Goal: Navigation & Orientation: Find specific page/section

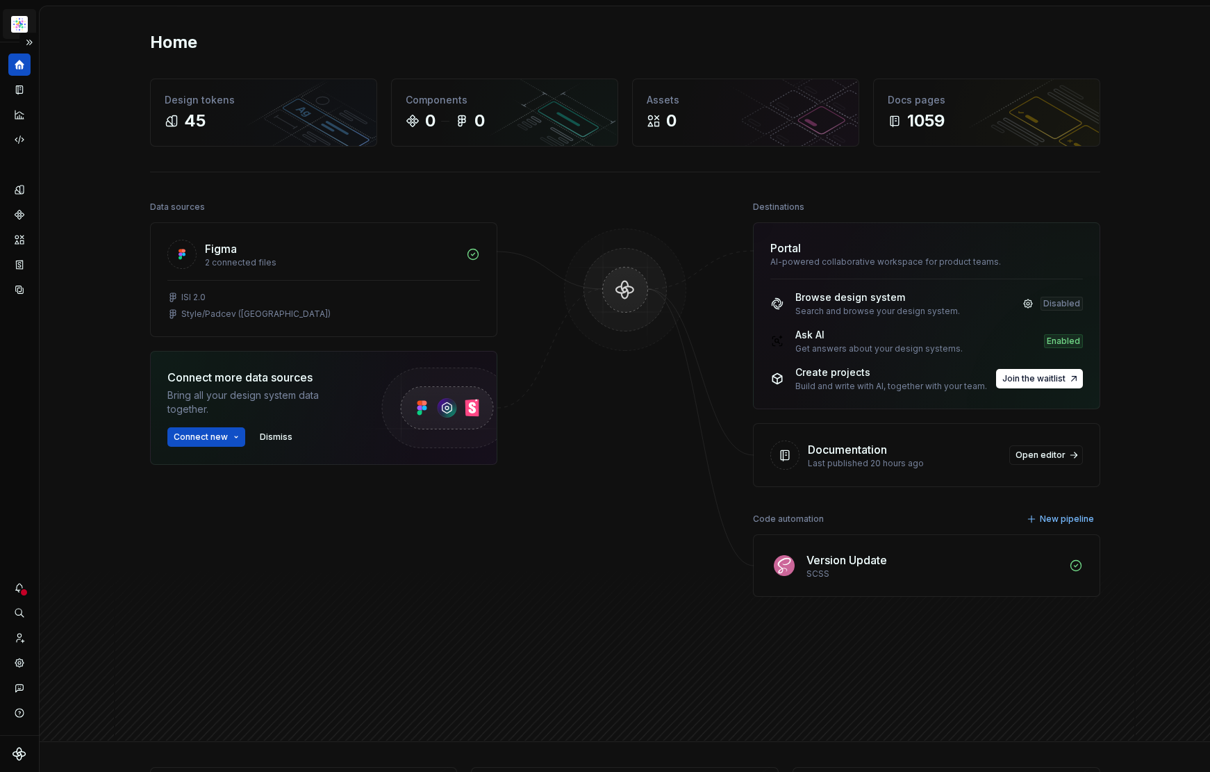
click at [22, 27] on html "Astellas Elements S Dataset Example brand (US) Home Design tokens 45 Components…" at bounding box center [605, 386] width 1210 height 772
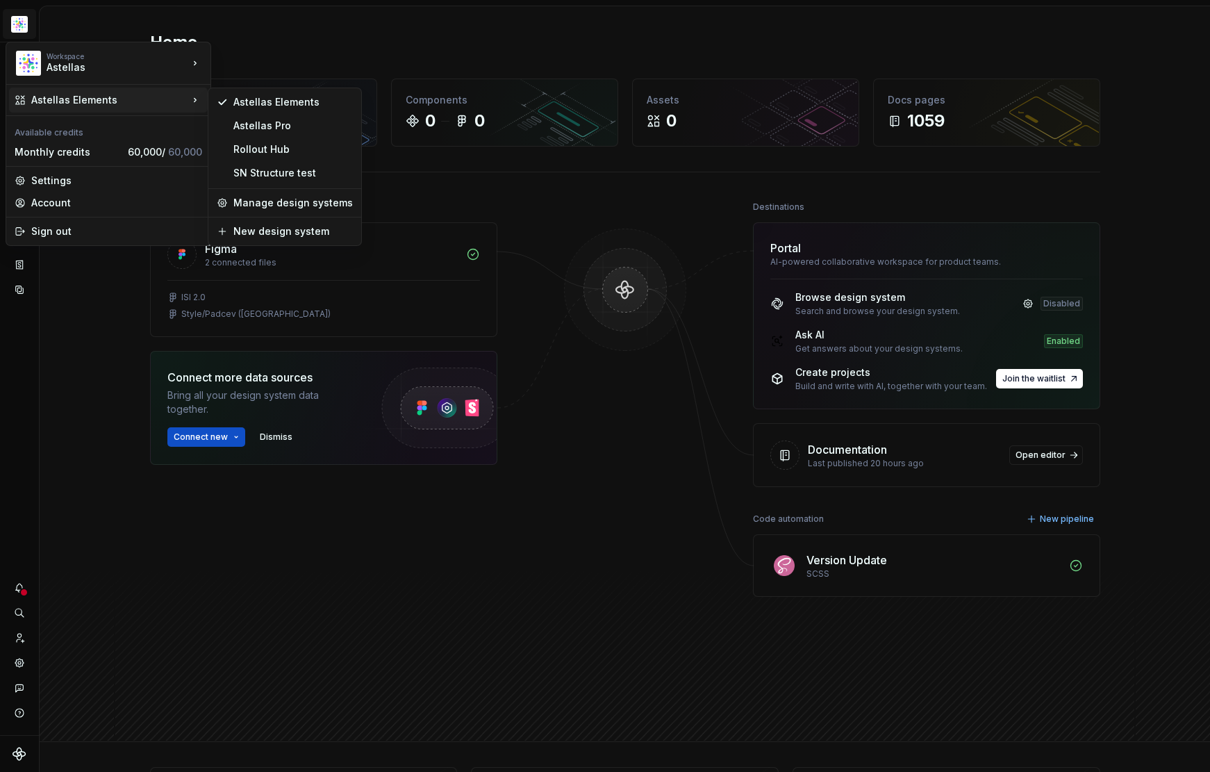
click at [72, 101] on div "Astellas Elements" at bounding box center [109, 100] width 157 height 14
click at [250, 174] on div "SN Structure test" at bounding box center [292, 173] width 119 height 14
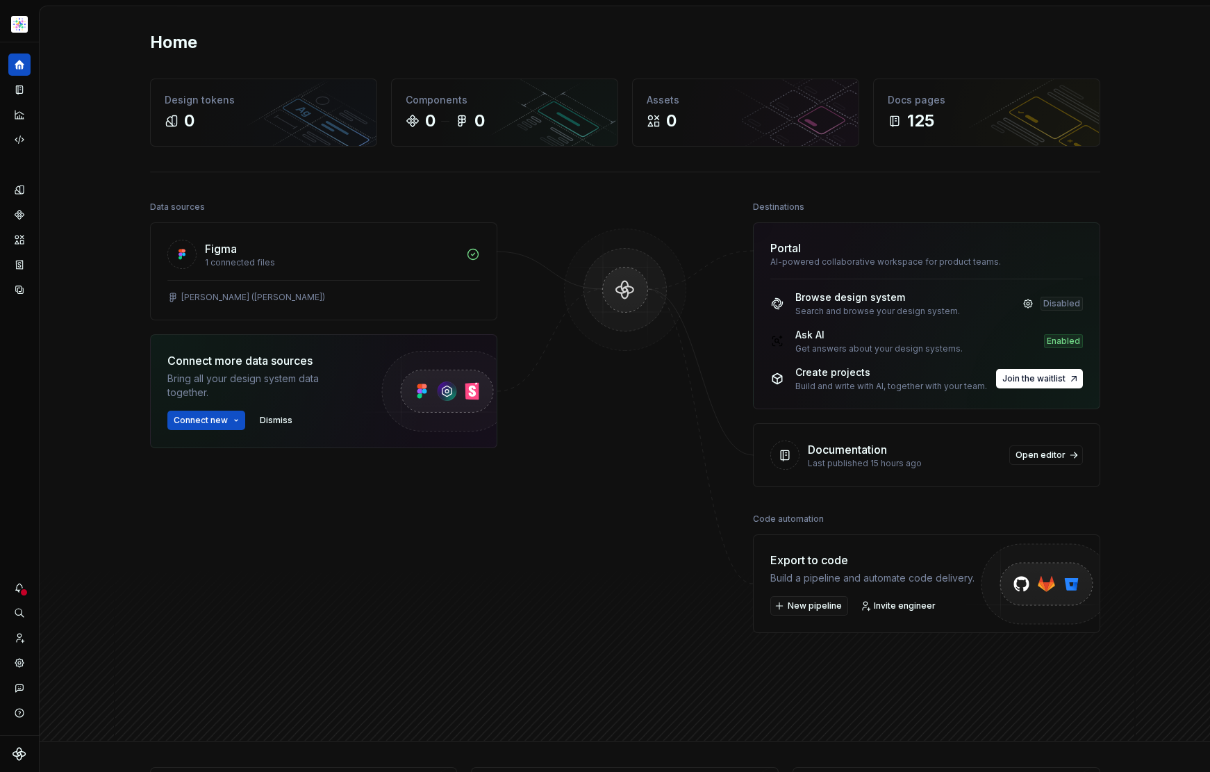
click at [111, 103] on div "Home Design tokens 0 Components 0 0 Assets 0 Docs pages 125 Data sources Figma …" at bounding box center [625, 374] width 1170 height 736
click at [17, 87] on icon "Documentation" at bounding box center [19, 89] width 13 height 13
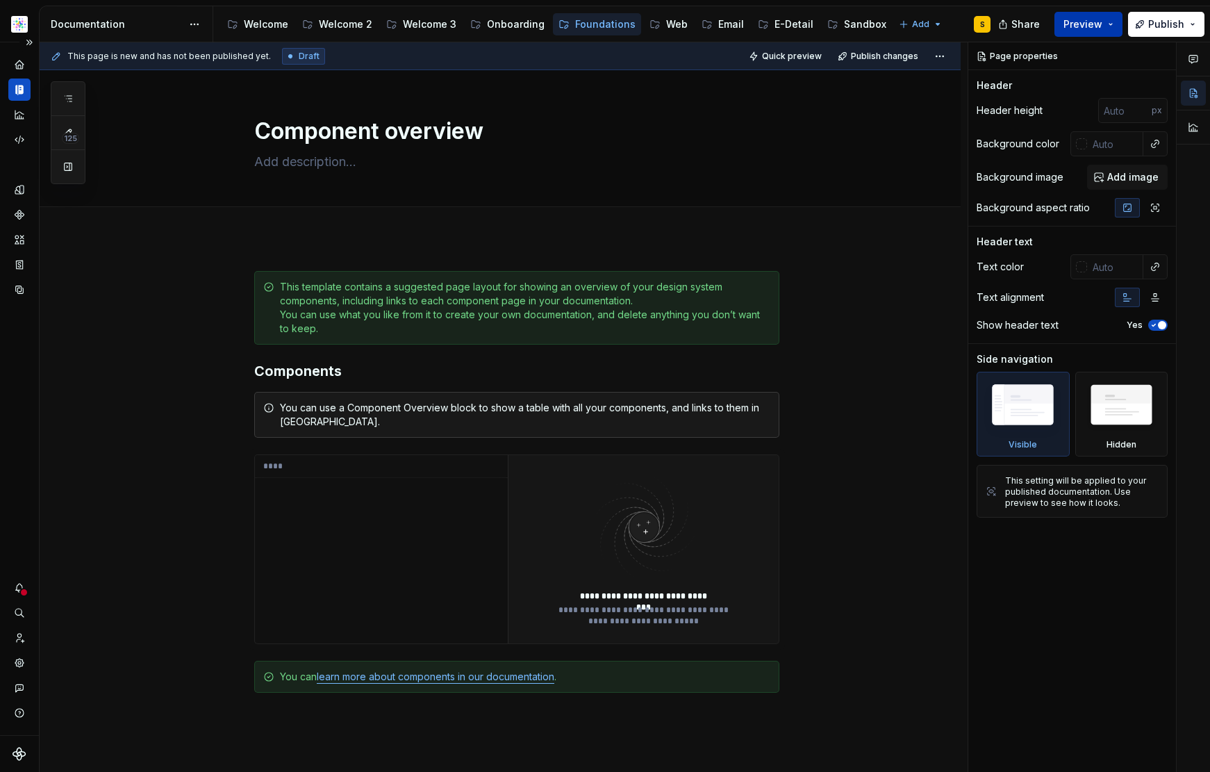
click at [1102, 22] on span "Preview" at bounding box center [1082, 24] width 39 height 14
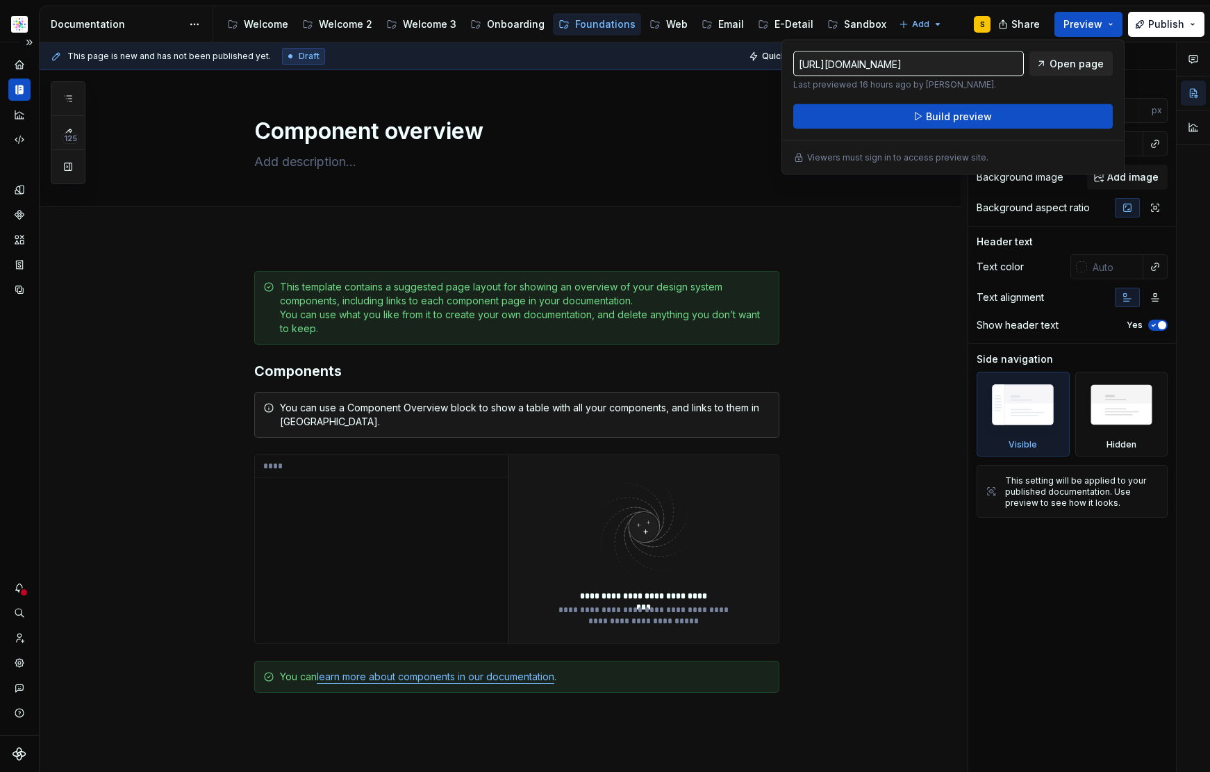
click at [1078, 71] on link "Open page" at bounding box center [1070, 63] width 83 height 25
type textarea "*"
